Goal: Find specific page/section: Find specific page/section

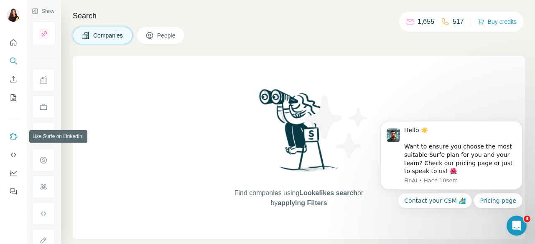
click at [17, 138] on icon "Use Surfe on LinkedIn" at bounding box center [13, 136] width 8 height 8
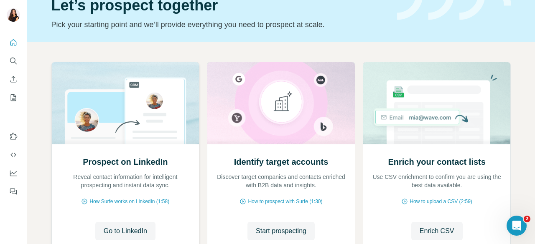
scroll to position [84, 0]
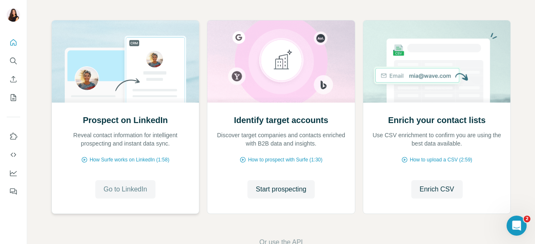
click at [141, 189] on span "Go to LinkedIn" at bounding box center [125, 190] width 43 height 10
